Goal: Task Accomplishment & Management: Use online tool/utility

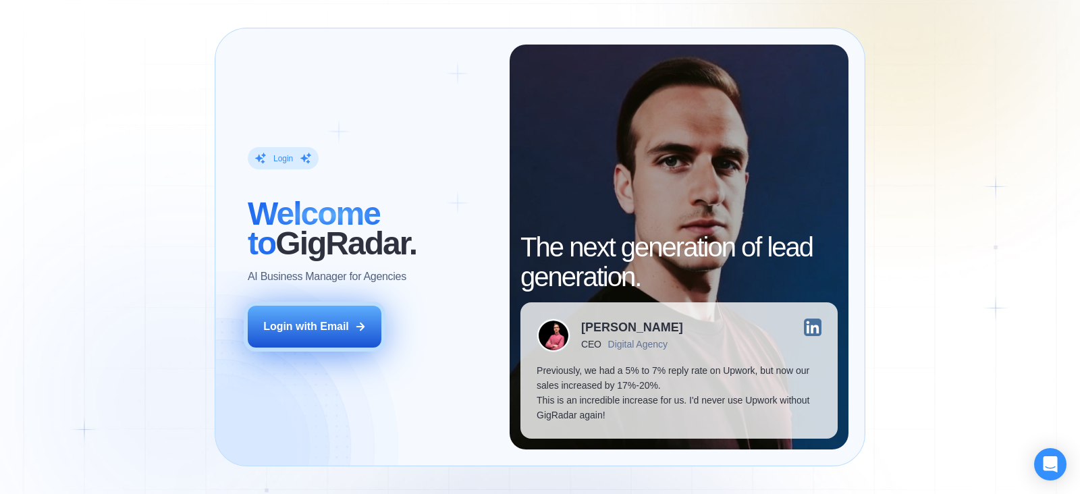
click at [319, 329] on div "Login with Email" at bounding box center [306, 326] width 86 height 15
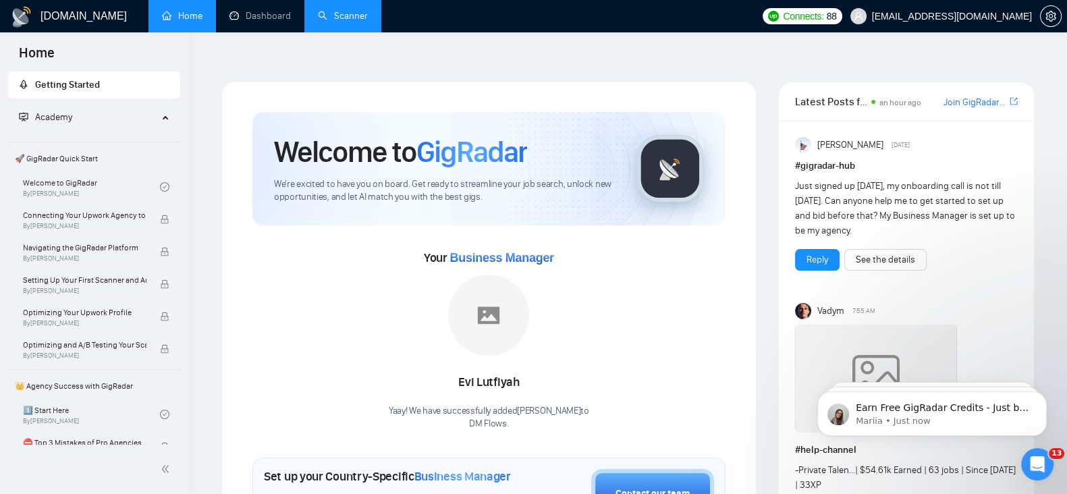
click at [348, 10] on link "Scanner" at bounding box center [343, 15] width 50 height 11
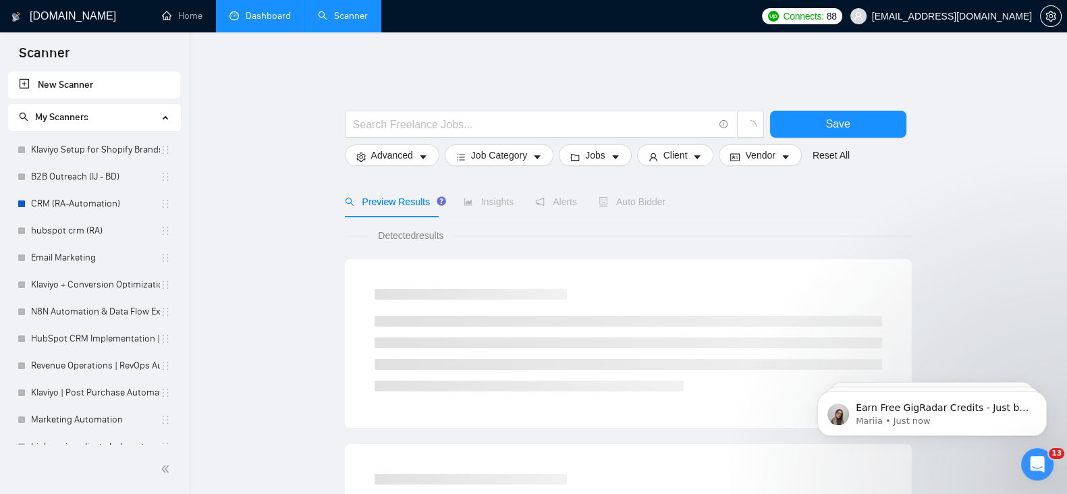
click at [246, 10] on link "Dashboard" at bounding box center [259, 15] width 61 height 11
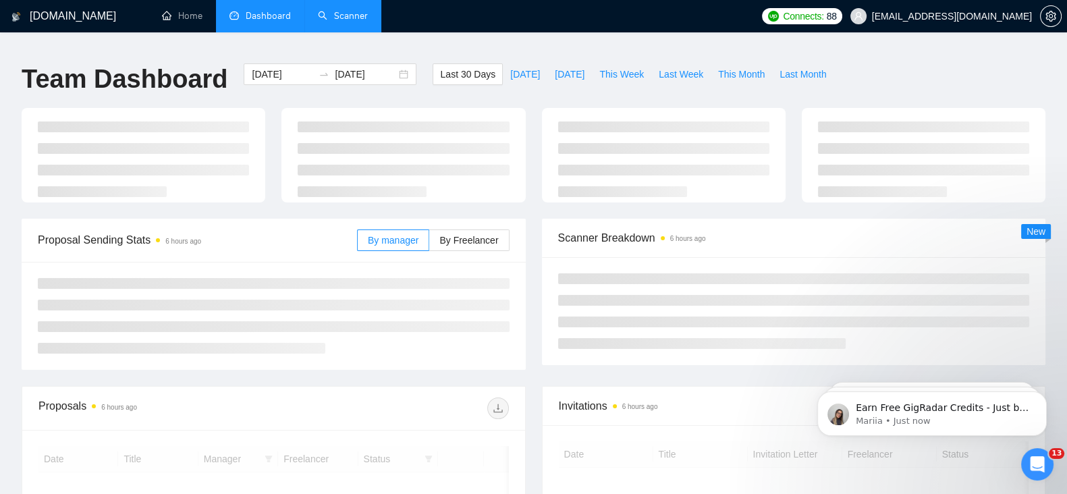
click at [354, 13] on link "Scanner" at bounding box center [343, 15] width 50 height 11
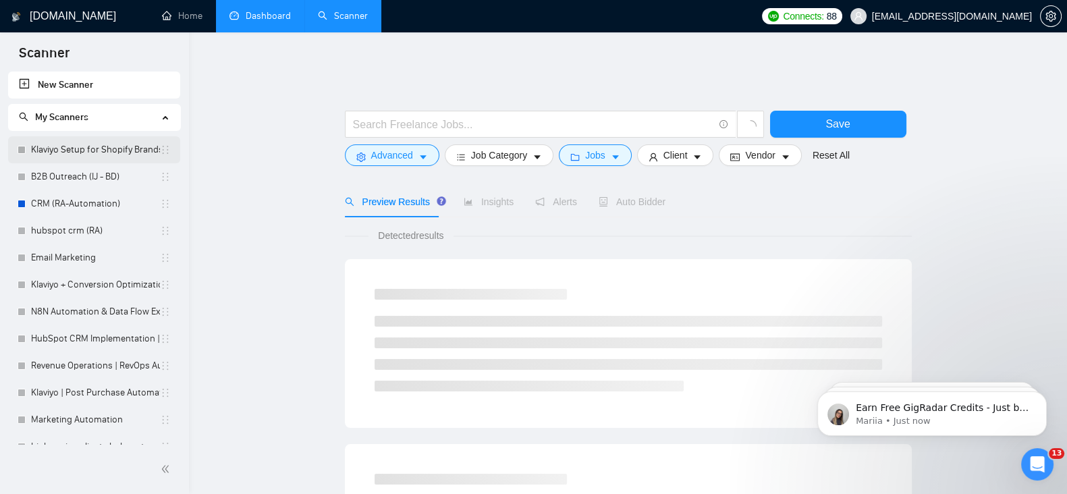
click at [63, 155] on link "Klaviyo Setup for Shopify Brands" at bounding box center [95, 149] width 129 height 27
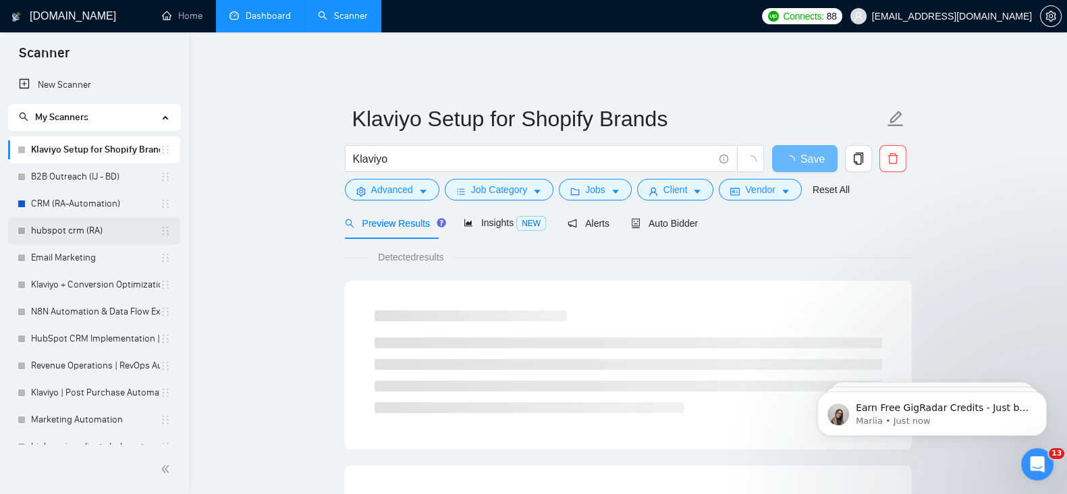
click at [74, 228] on link "hubspot crm (RA)" at bounding box center [95, 230] width 129 height 27
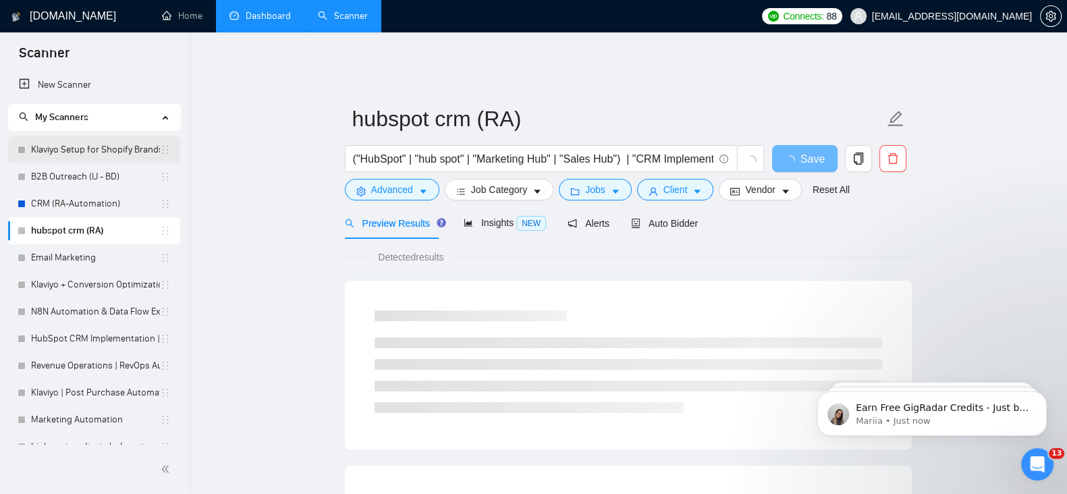
click at [72, 150] on link "Klaviyo Setup for Shopify Brands" at bounding box center [95, 149] width 129 height 27
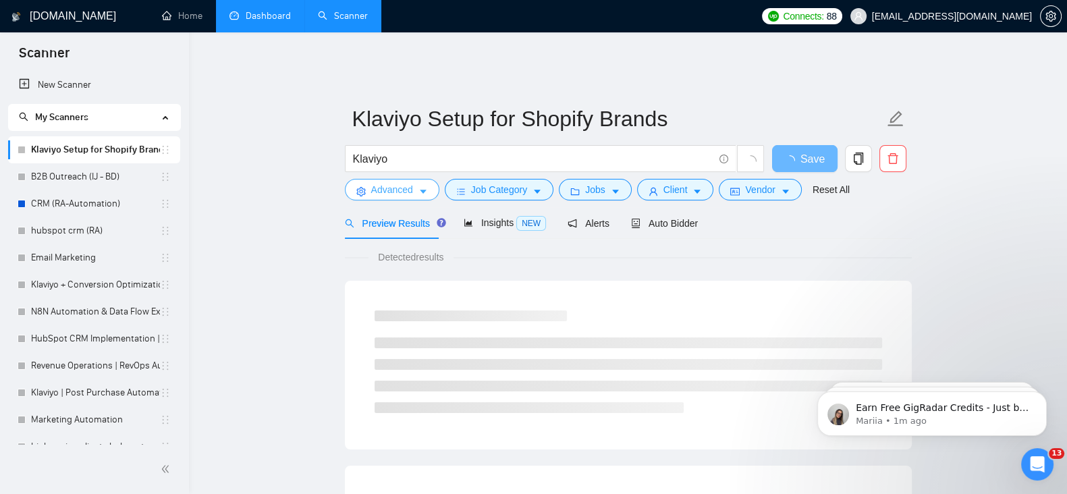
click at [422, 190] on icon "caret-down" at bounding box center [423, 192] width 7 height 4
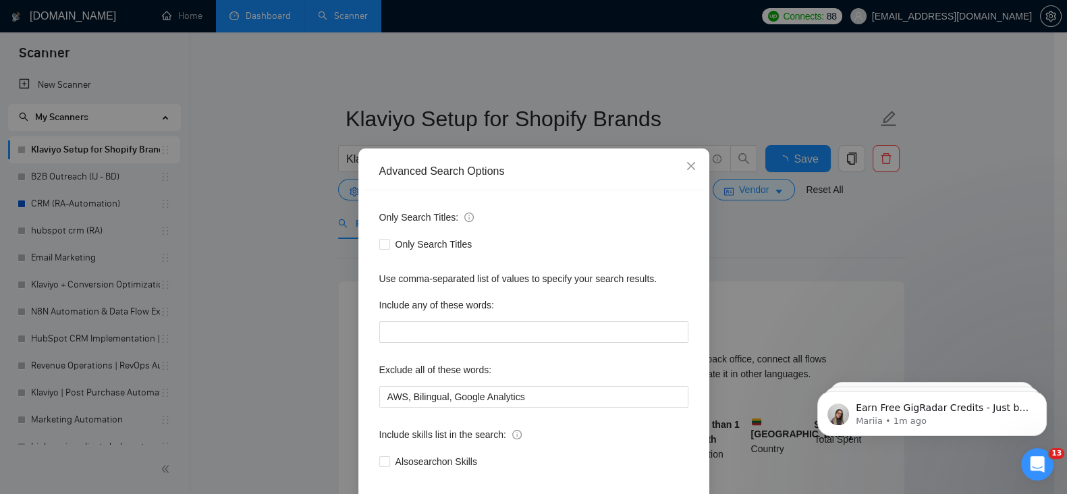
scroll to position [67, 0]
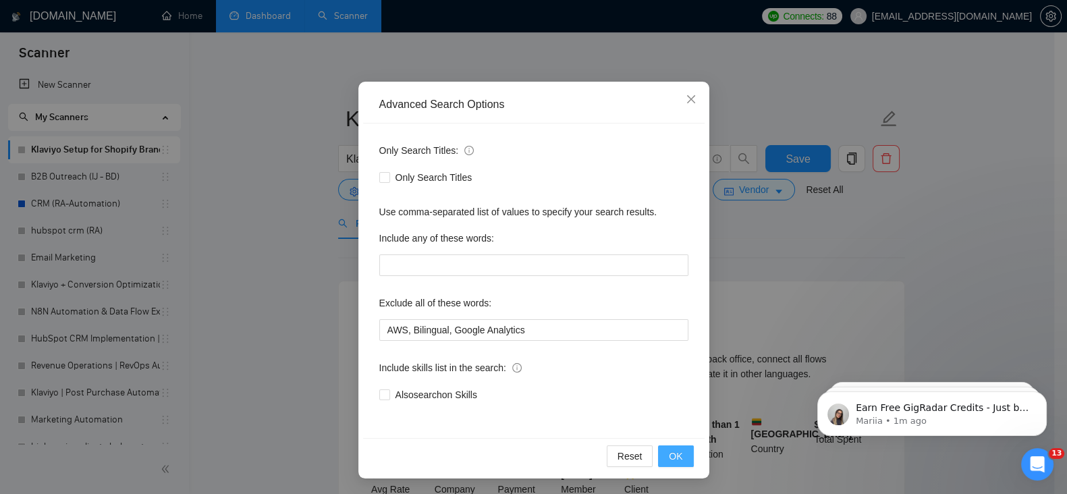
click at [661, 455] on button "OK" at bounding box center [675, 456] width 35 height 22
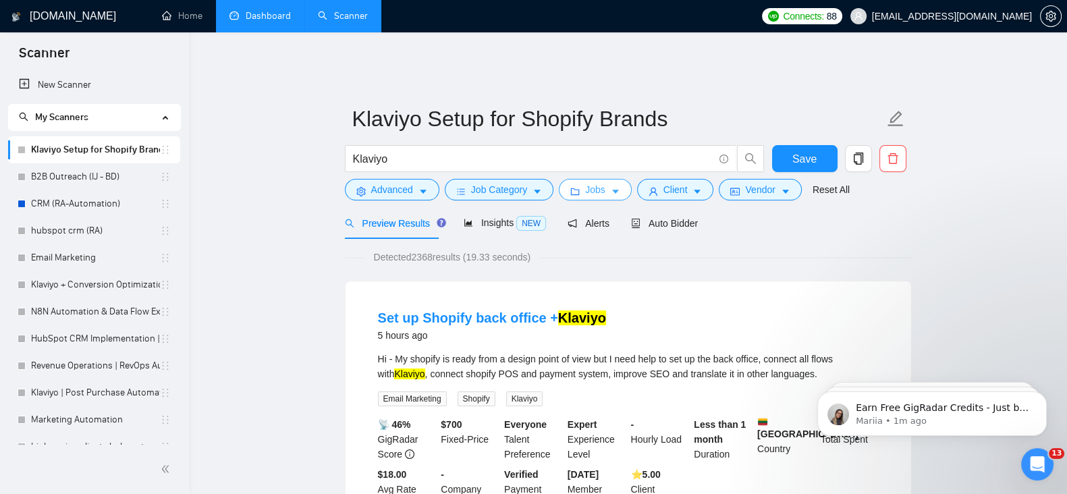
click at [612, 190] on icon "caret-down" at bounding box center [615, 192] width 7 height 4
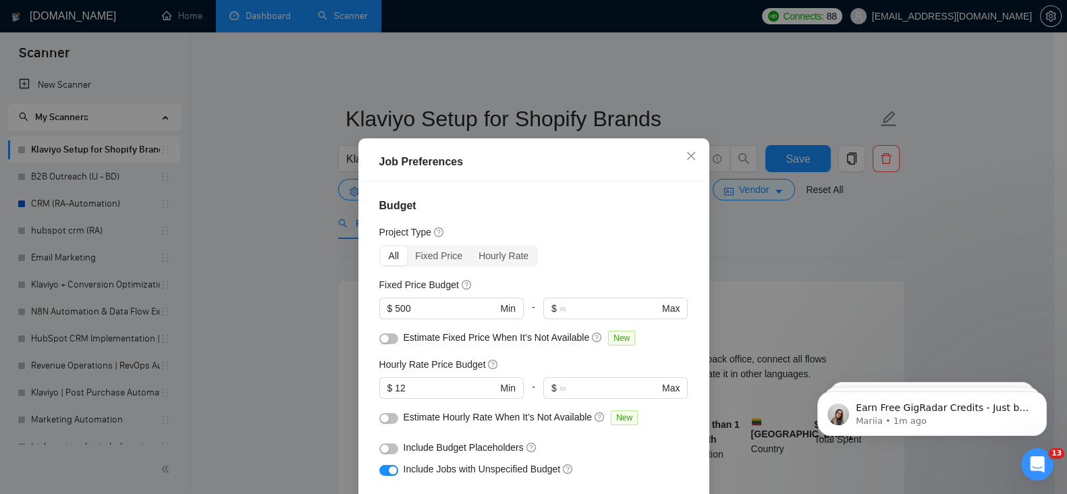
click at [955, 208] on div "Job Preferences Budget Project Type All Fixed Price Hourly Rate Fixed Price Bud…" at bounding box center [533, 247] width 1067 height 494
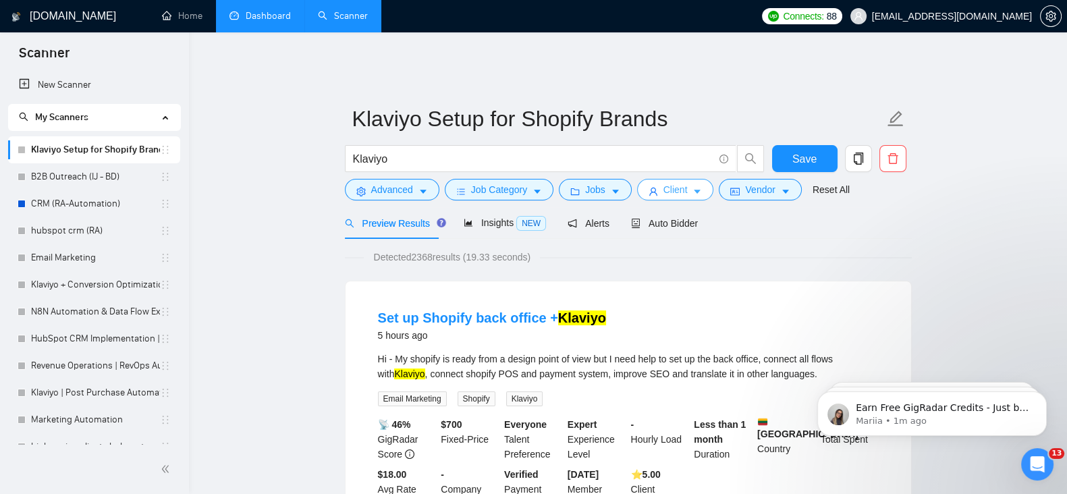
click at [682, 184] on span "Client" at bounding box center [675, 189] width 24 height 15
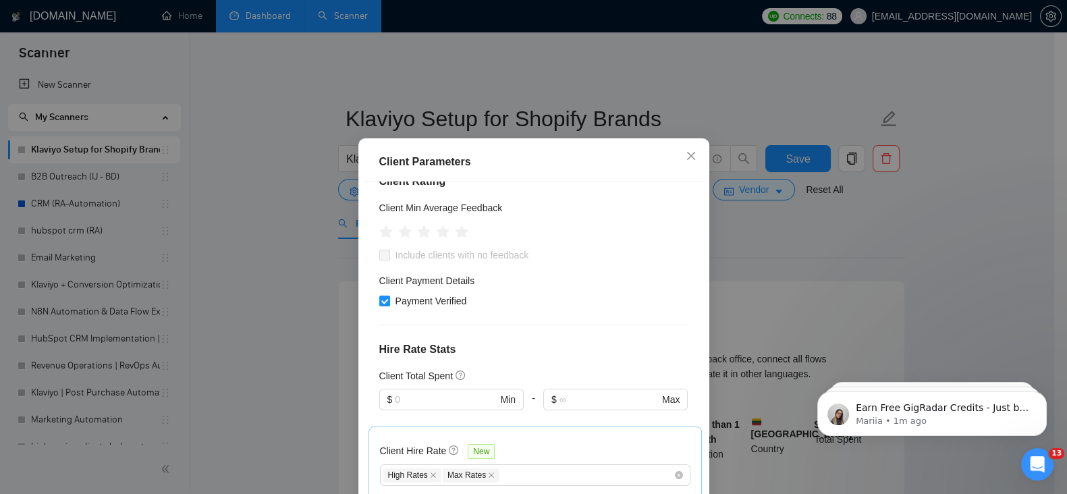
scroll to position [196, 0]
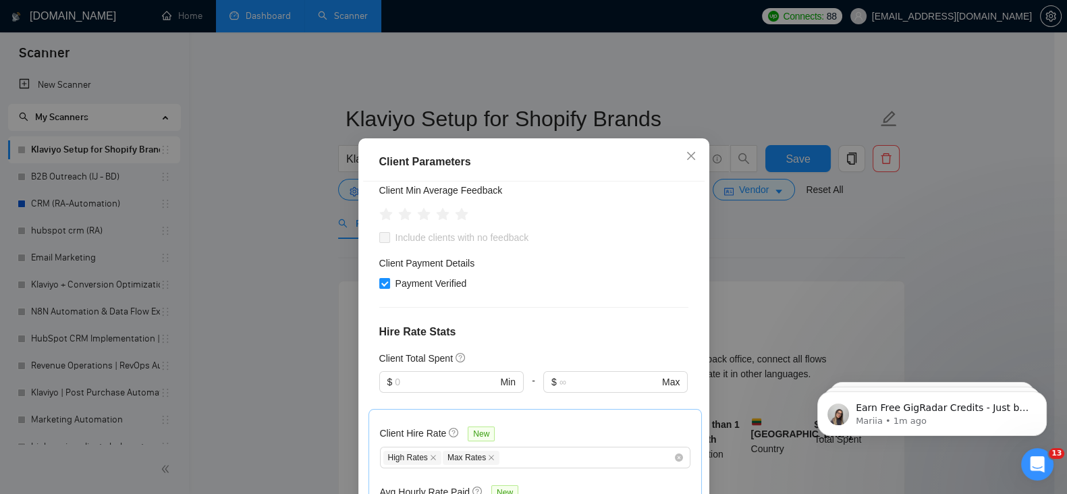
click at [924, 225] on div "Client Parameters Client Location Include Client Countries Select Exclude Clien…" at bounding box center [533, 247] width 1067 height 494
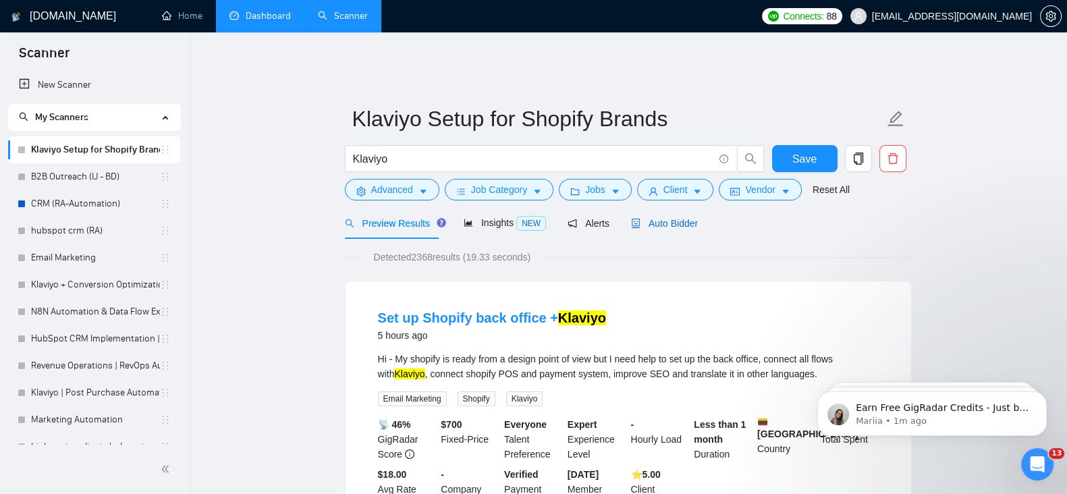
click at [671, 218] on span "Auto Bidder" at bounding box center [664, 223] width 67 height 11
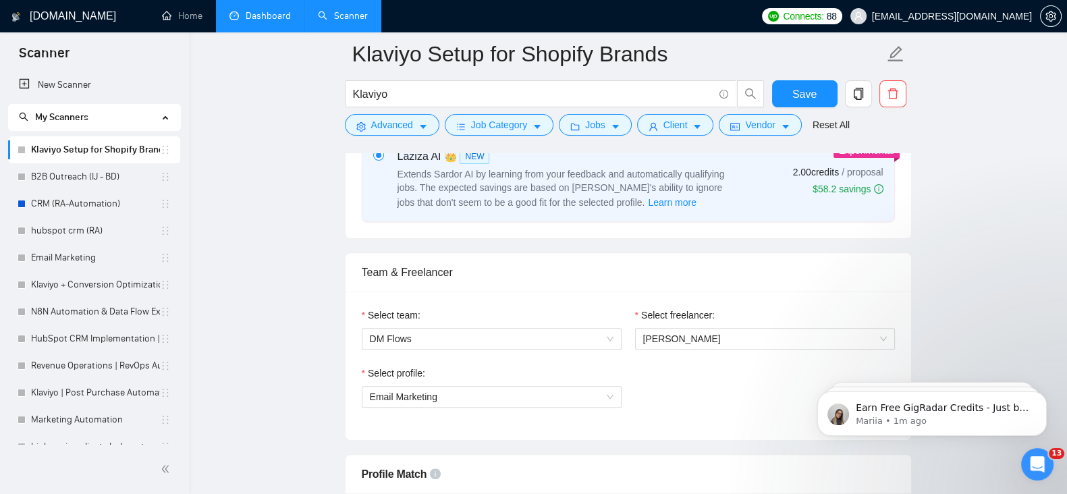
scroll to position [590, 0]
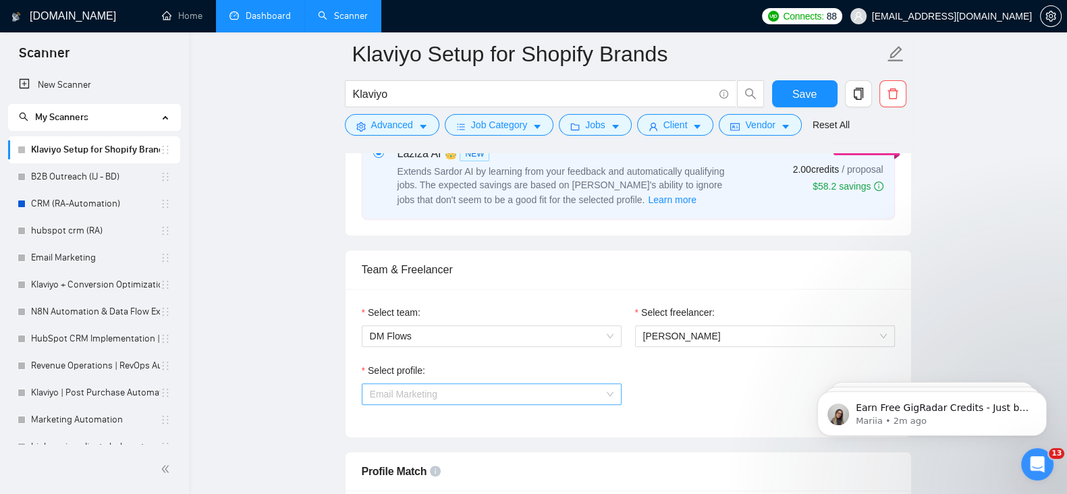
click at [447, 389] on span "Email Marketing" at bounding box center [492, 394] width 244 height 20
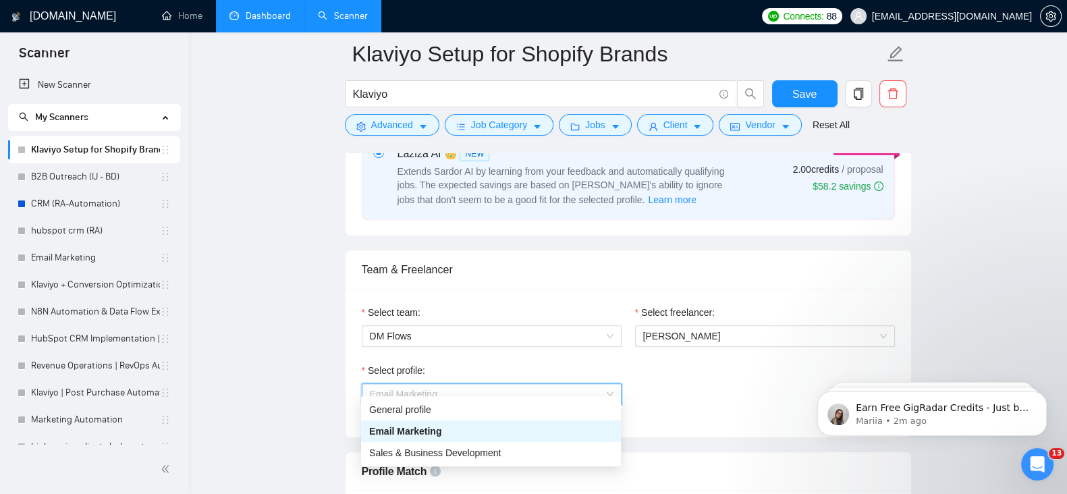
click at [453, 432] on div "Email Marketing" at bounding box center [491, 431] width 244 height 15
